Goal: Task Accomplishment & Management: Use online tool/utility

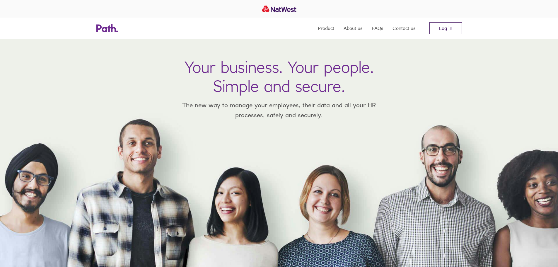
click at [454, 29] on link "Log in" at bounding box center [445, 28] width 33 height 12
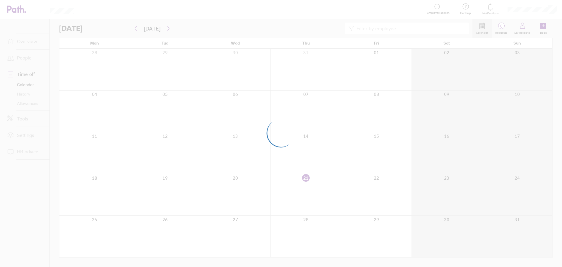
click at [403, 30] on div at bounding box center [281, 133] width 562 height 267
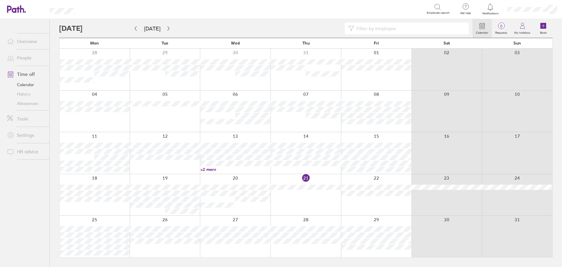
click at [384, 23] on input at bounding box center [409, 28] width 111 height 11
type input "court"
click at [136, 29] on icon "button" at bounding box center [136, 28] width 2 height 4
click at [166, 29] on icon "button" at bounding box center [168, 28] width 4 height 5
